Goal: Information Seeking & Learning: Check status

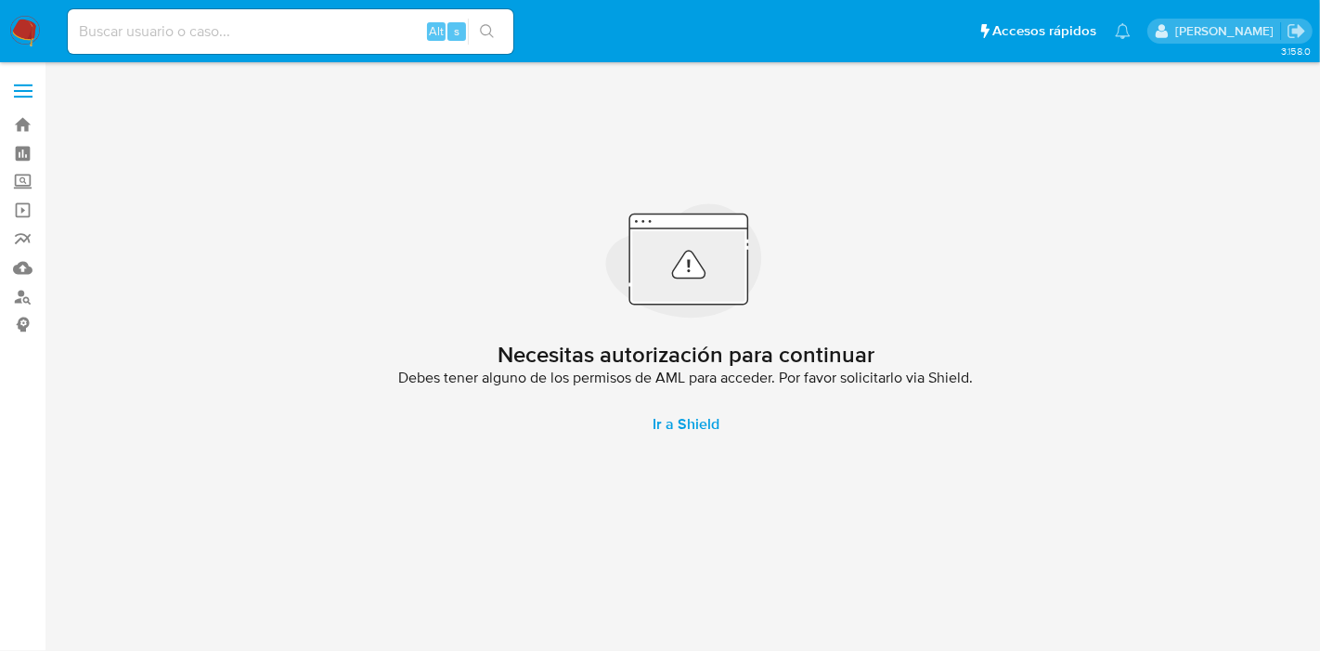
click at [310, 35] on input at bounding box center [291, 31] width 446 height 24
paste input "10909300"
type input "10909300"
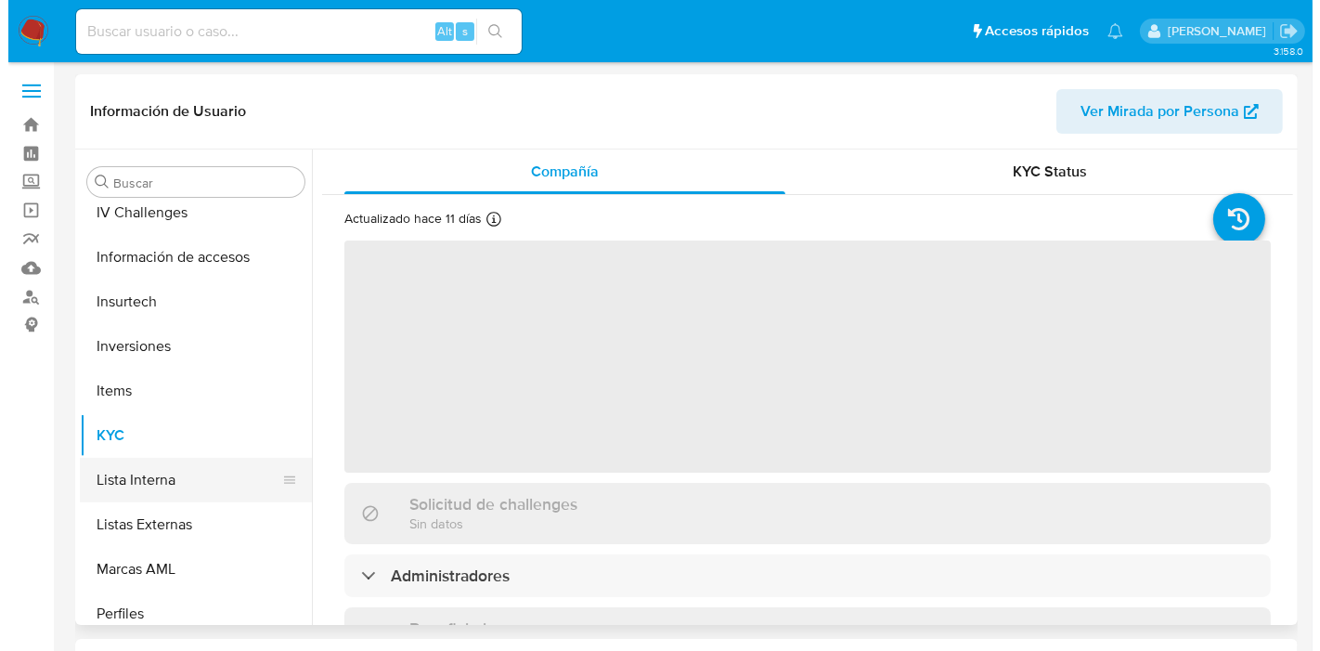
scroll to position [772, 0]
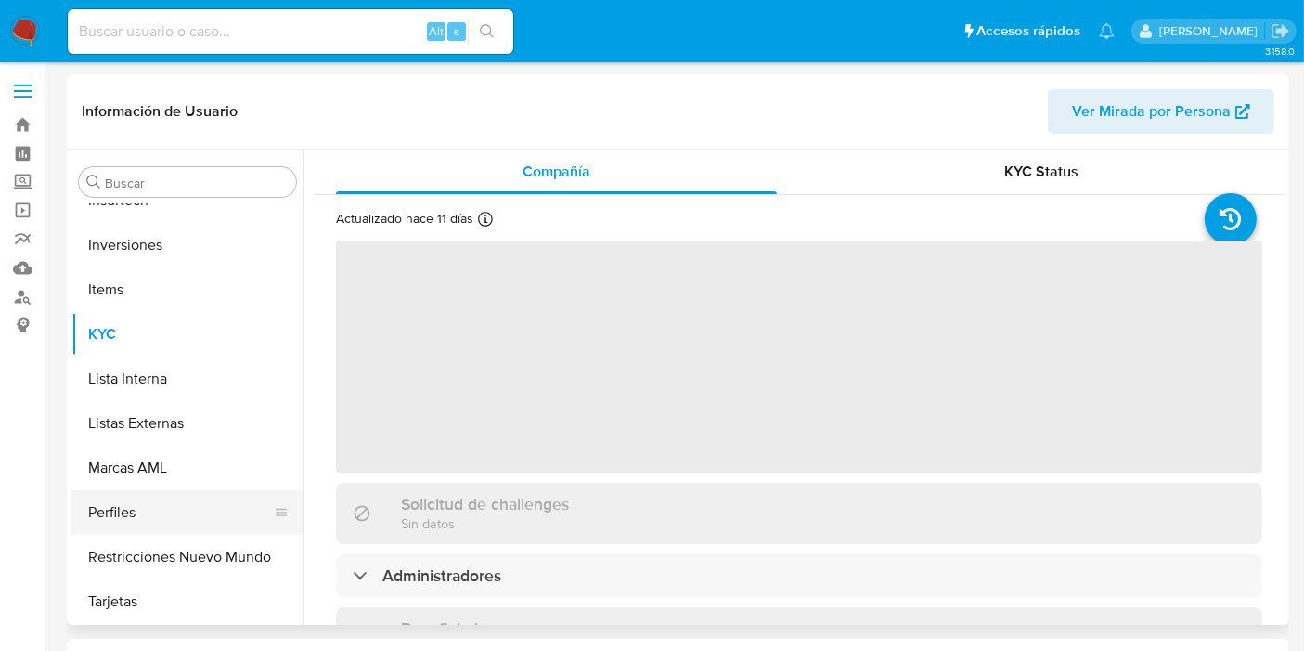
scroll to position [873, 0]
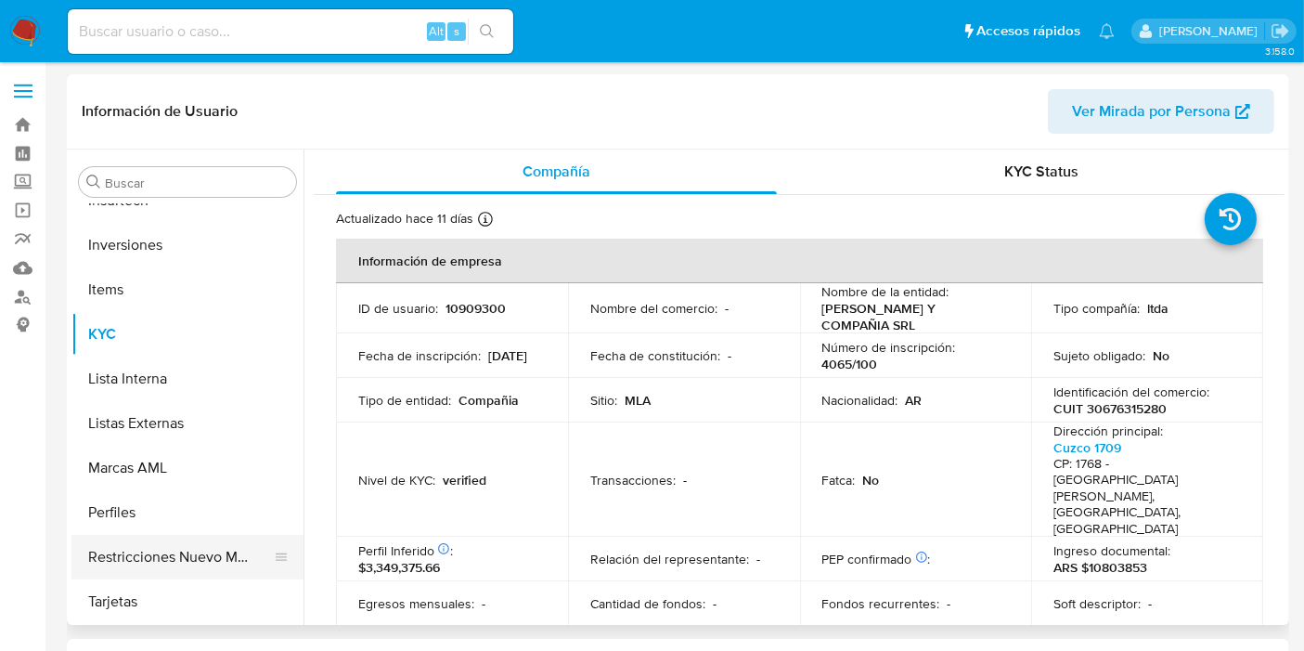
click at [172, 564] on button "Restricciones Nuevo Mundo" at bounding box center [179, 557] width 217 height 45
select select "10"
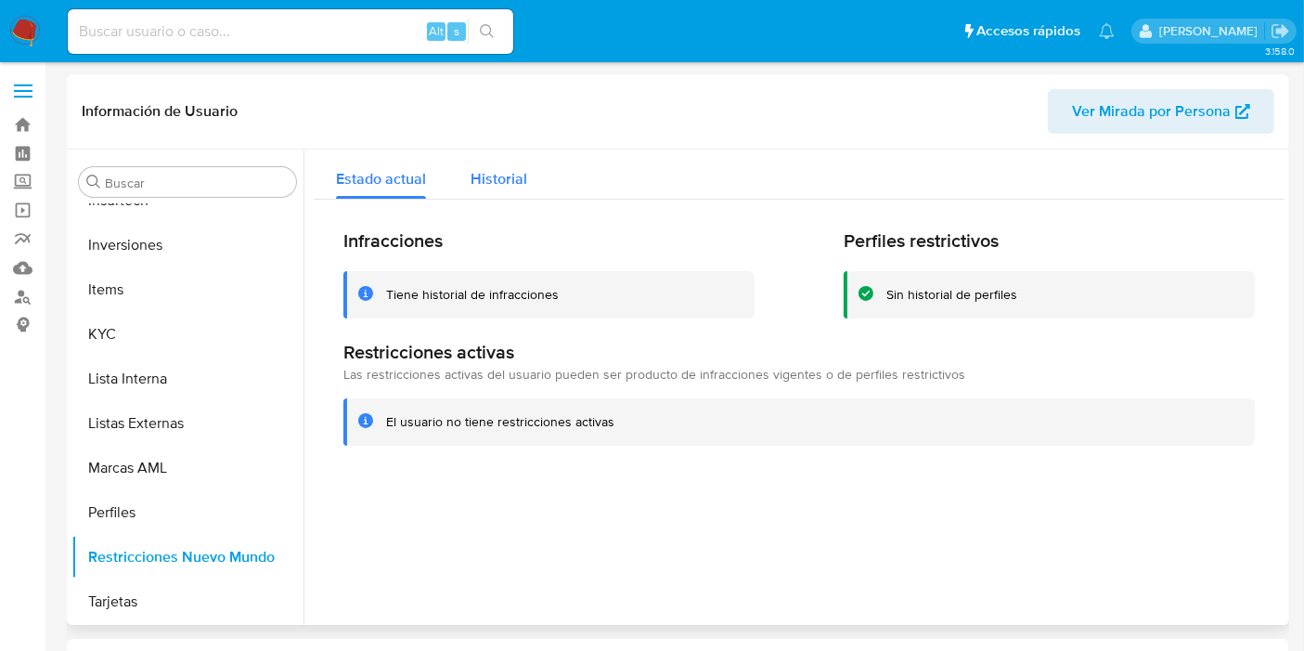
click at [525, 178] on button "Historial" at bounding box center [498, 173] width 101 height 49
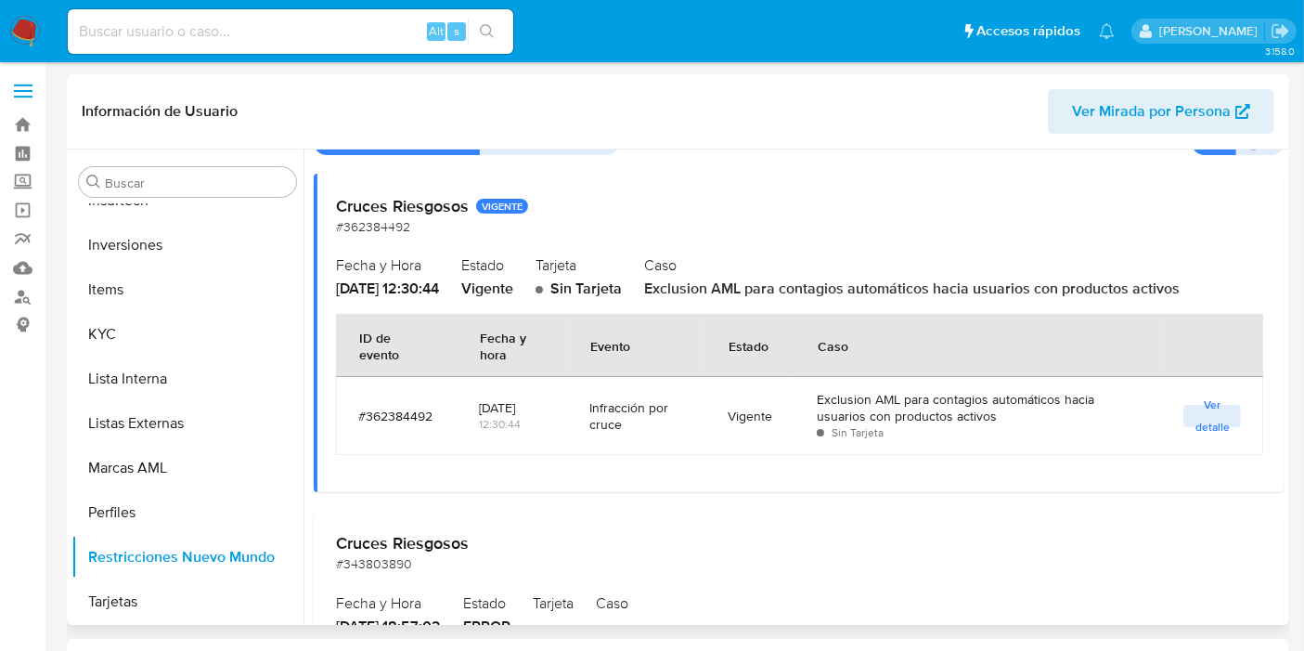
scroll to position [100, 0]
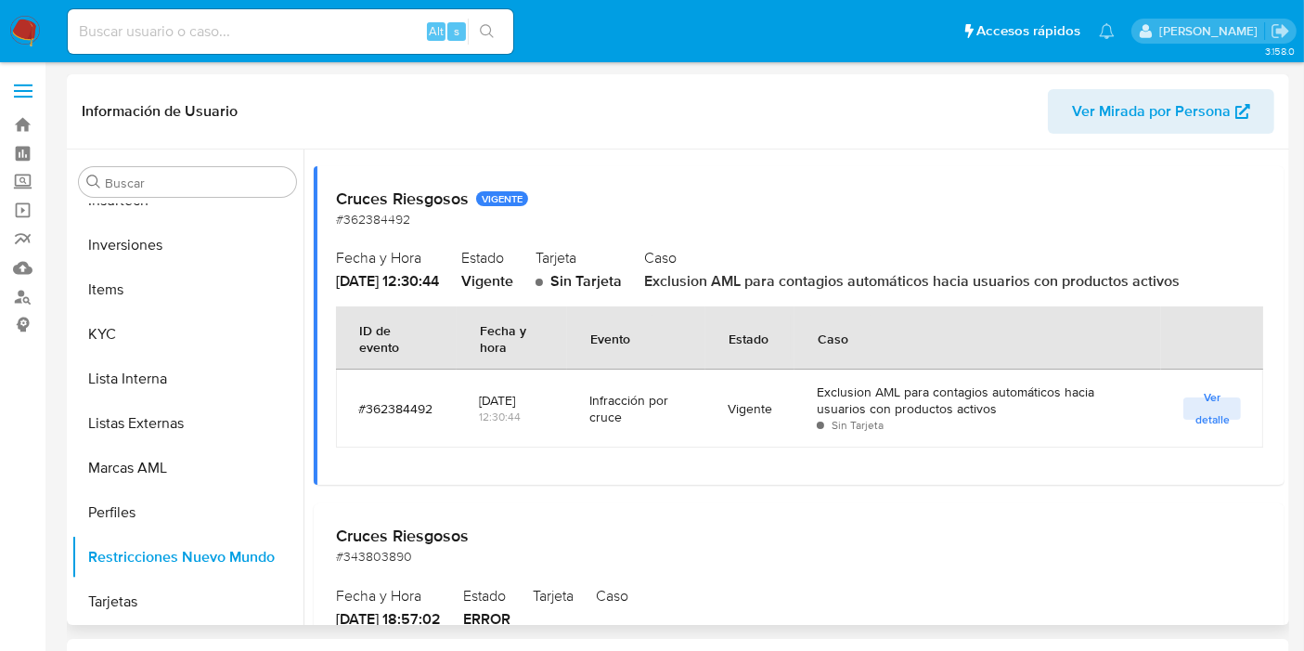
drag, startPoint x: 849, startPoint y: 396, endPoint x: 954, endPoint y: 414, distance: 107.5
click at [954, 414] on div "Exclusion AML para contagios automáticos hacia usuarios con productos activos" at bounding box center [978, 399] width 322 height 33
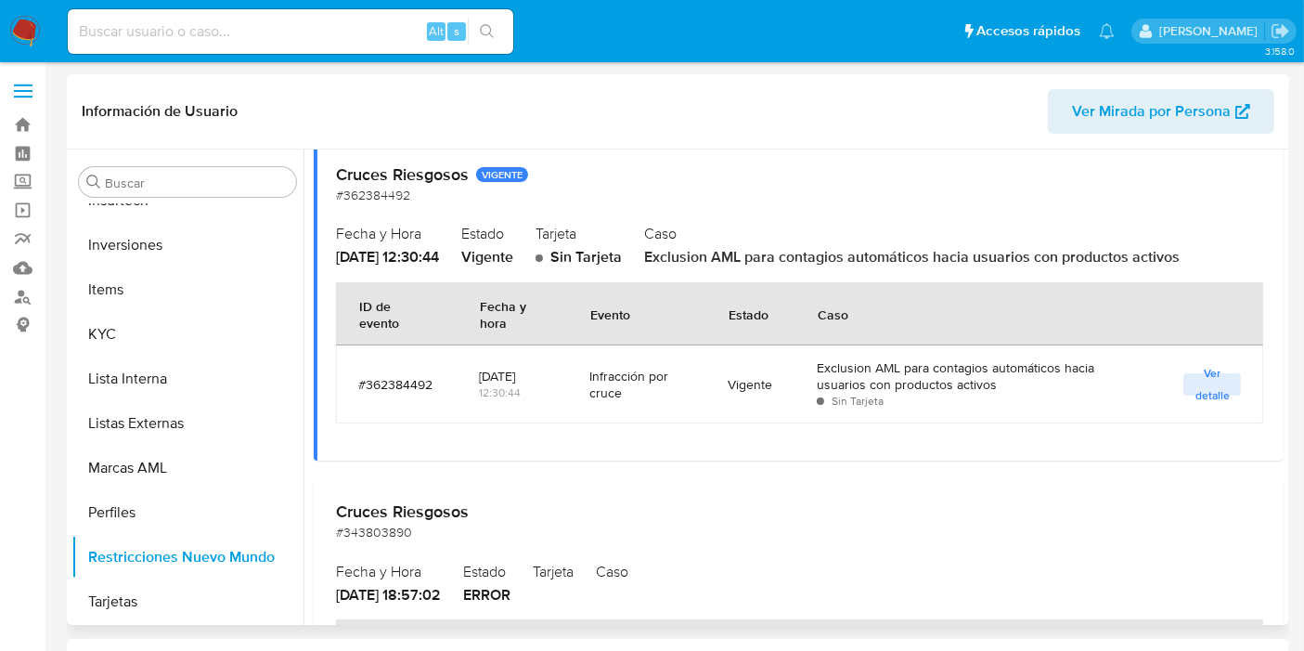
scroll to position [122, 0]
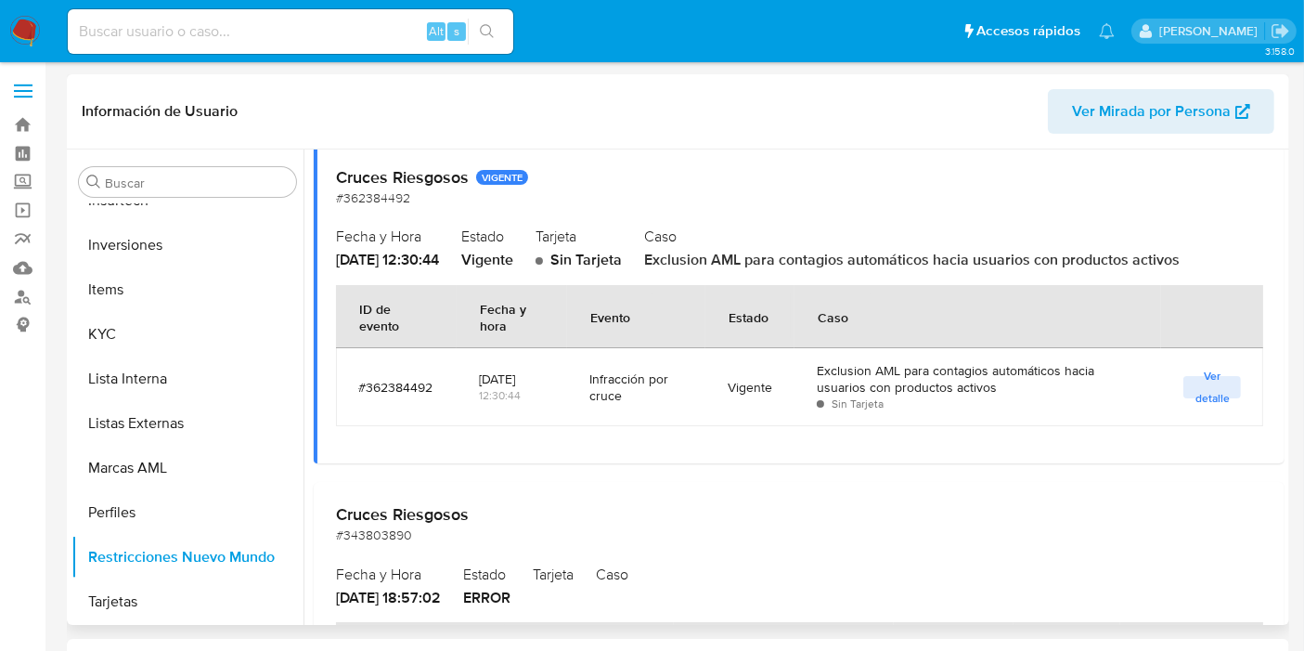
drag, startPoint x: 827, startPoint y: 368, endPoint x: 968, endPoint y: 383, distance: 141.9
click at [968, 383] on div "Exclusion AML para contagios automáticos hacia usuarios con productos activos" at bounding box center [978, 378] width 322 height 33
click at [294, 43] on input at bounding box center [291, 31] width 446 height 24
paste input "18107761"
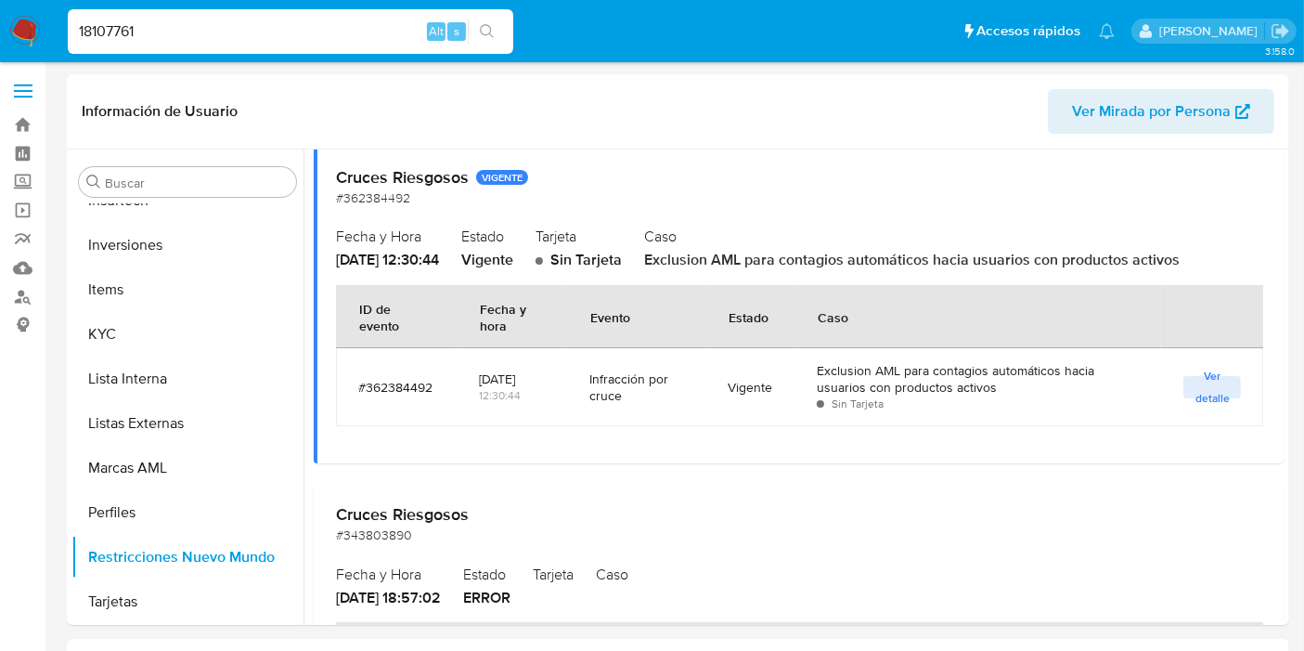
type input "18107761"
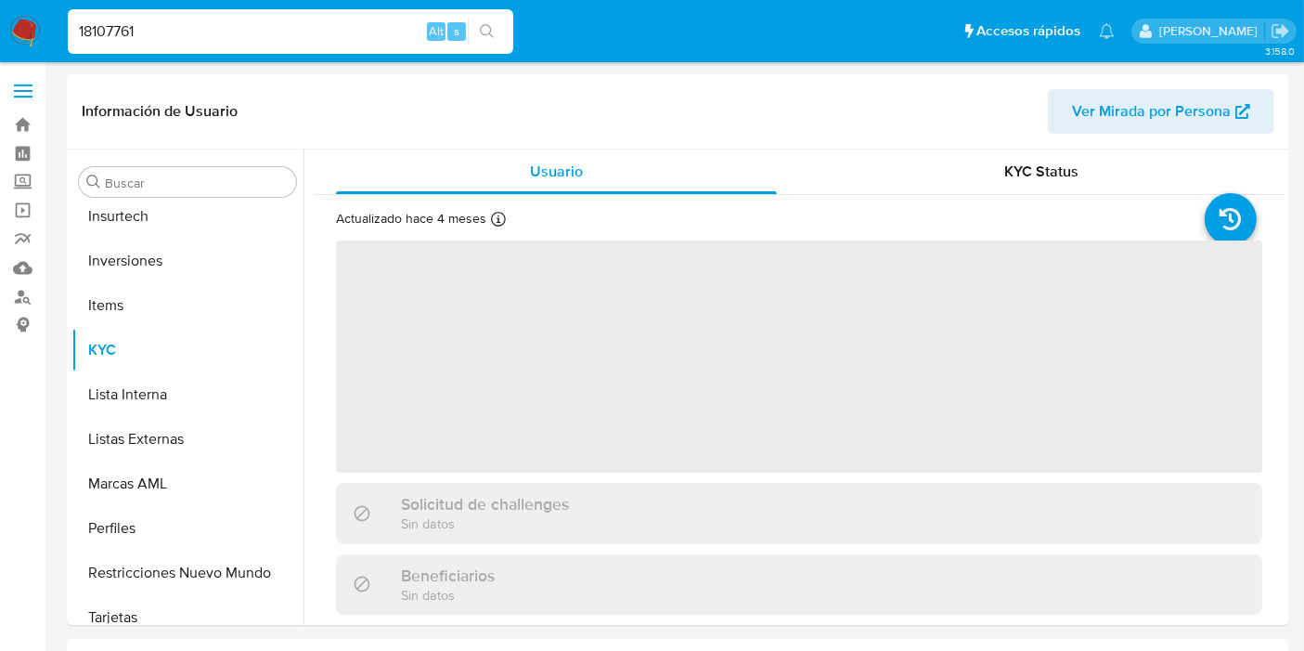
scroll to position [917, 0]
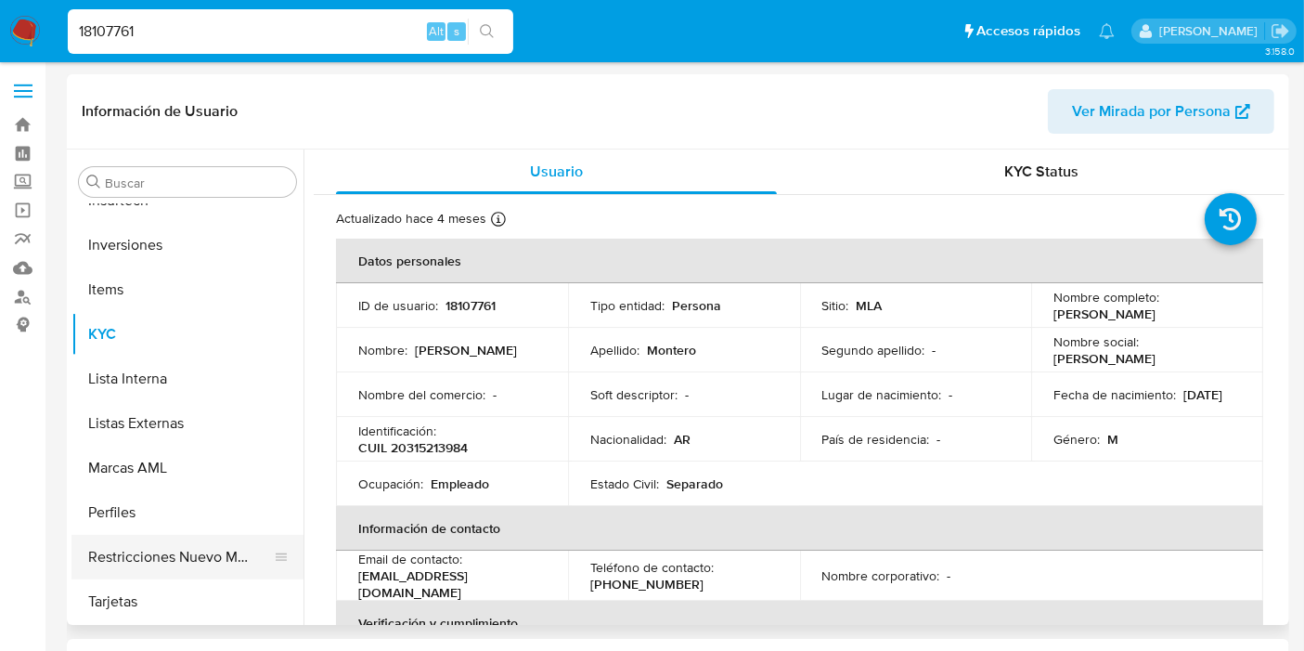
click at [173, 551] on button "Restricciones Nuevo Mundo" at bounding box center [179, 557] width 217 height 45
select select "10"
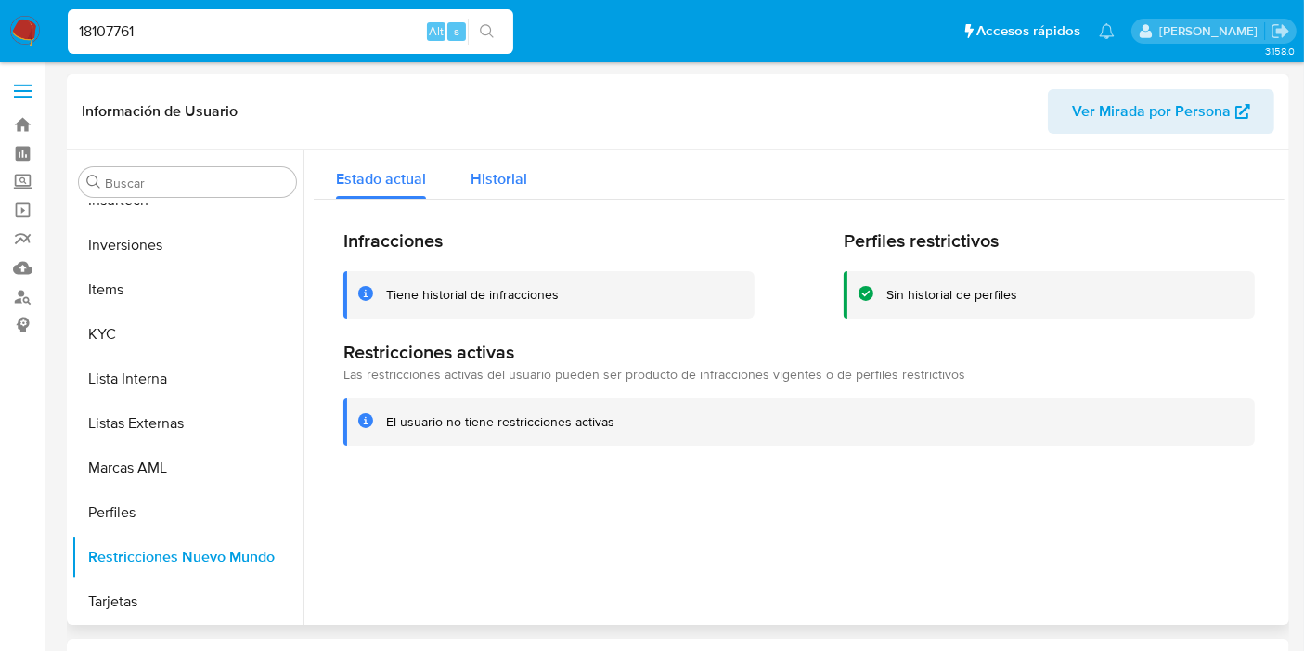
click at [496, 166] on div "Historial" at bounding box center [499, 173] width 57 height 49
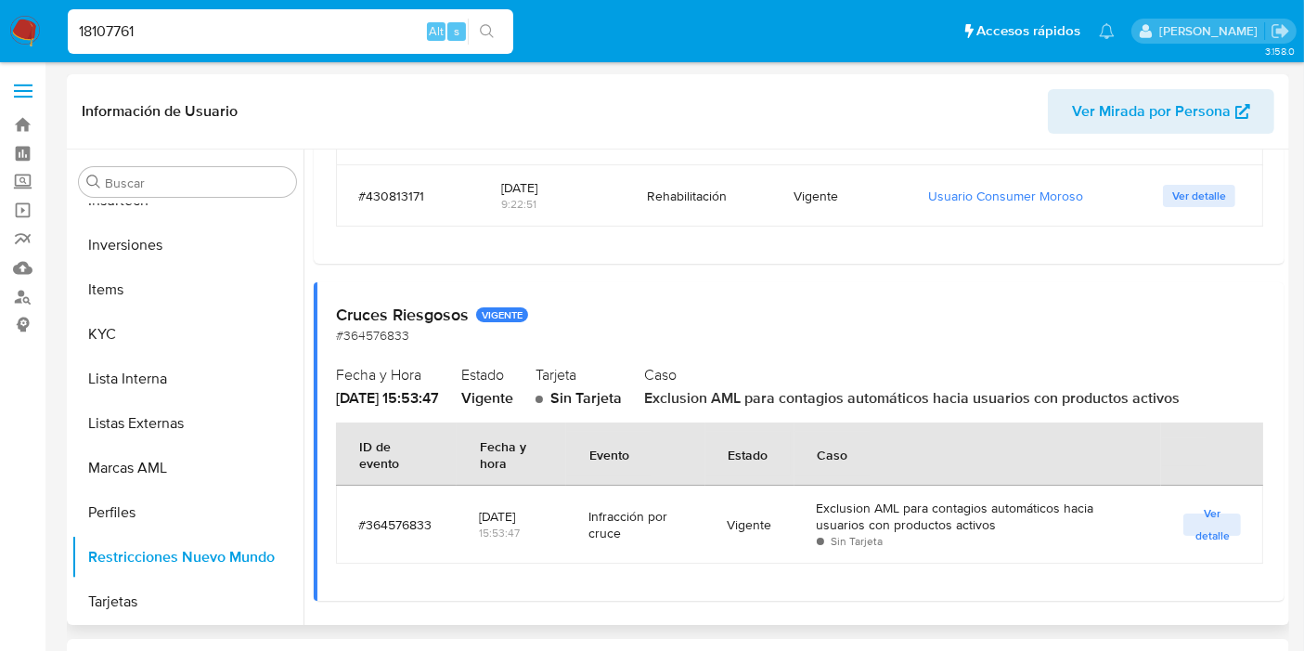
scroll to position [31, 0]
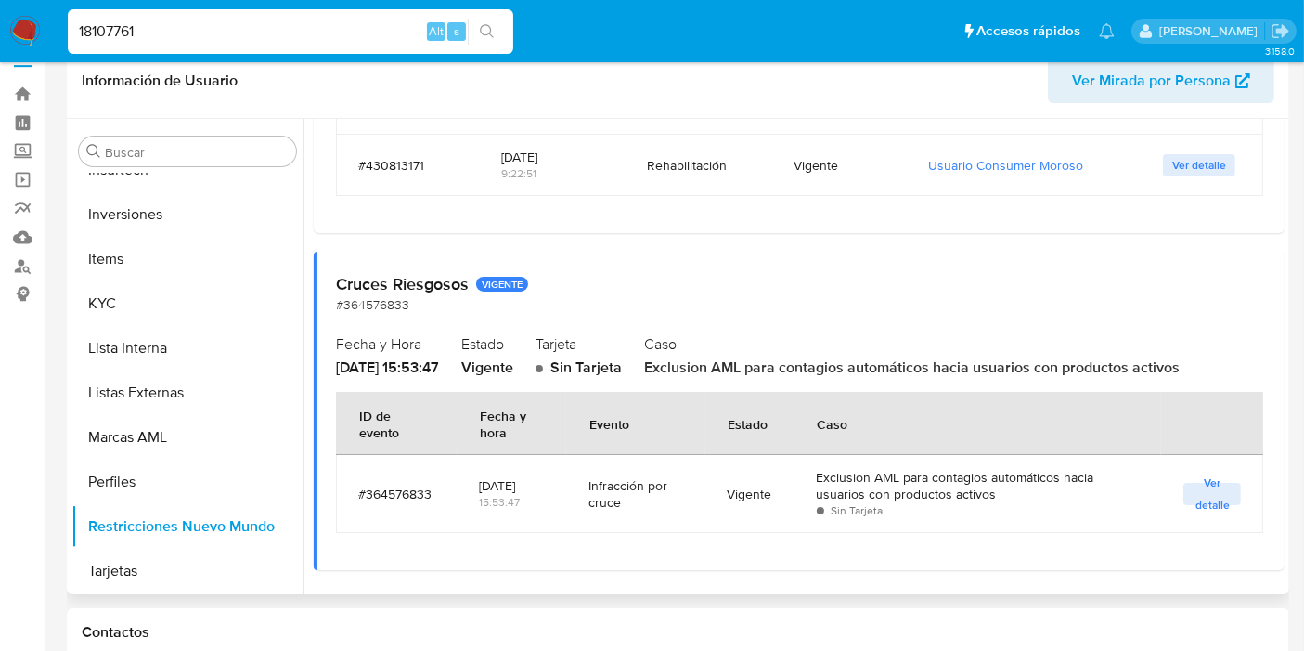
drag, startPoint x: 992, startPoint y: 497, endPoint x: 744, endPoint y: 471, distance: 249.2
click at [744, 471] on tr "#364576833 [DATE] 15:53:47 Infracción por [PERSON_NAME] Vigente Exclusion AML p…" at bounding box center [799, 494] width 927 height 78
click at [744, 472] on div "Vigente" at bounding box center [750, 494] width 45 height 45
drag, startPoint x: 806, startPoint y: 486, endPoint x: 912, endPoint y: 485, distance: 105.9
click at [912, 485] on td "Exclusion AML para contagios automáticos hacia usuarios con productos activos S…" at bounding box center [979, 494] width 368 height 78
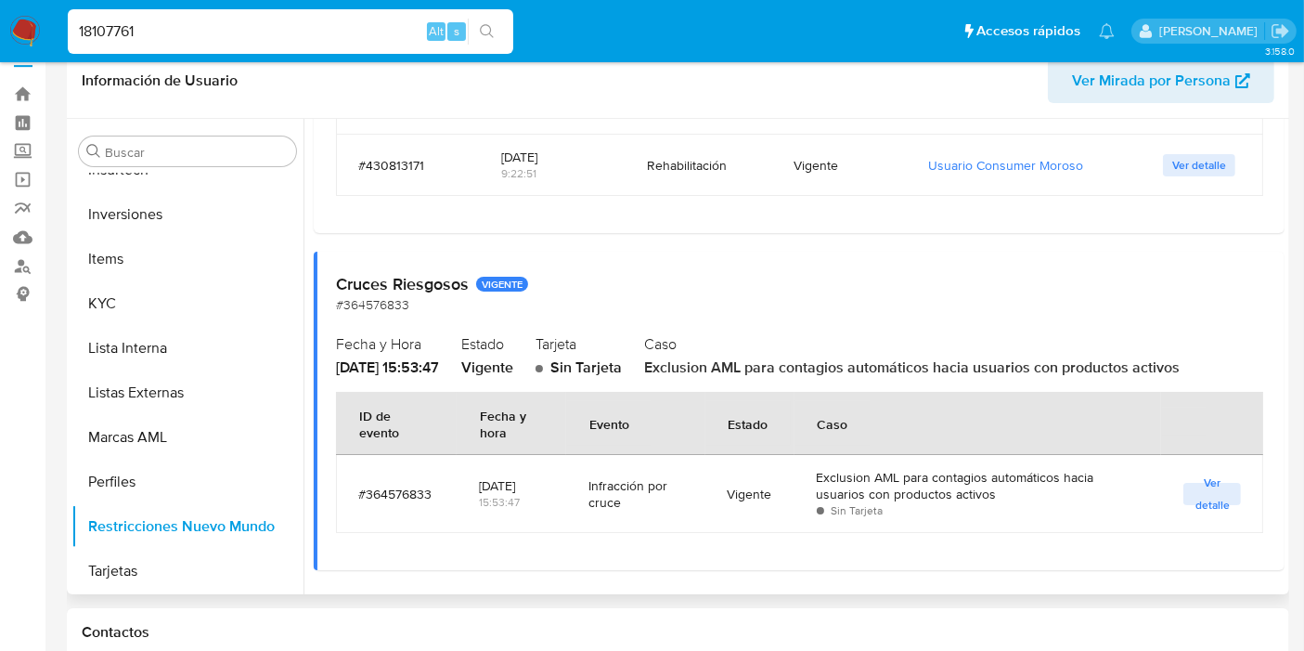
click at [912, 485] on div "Exclusion AML para contagios automáticos hacia usuarios con productos activos" at bounding box center [978, 485] width 323 height 33
